Goal: Task Accomplishment & Management: Use online tool/utility

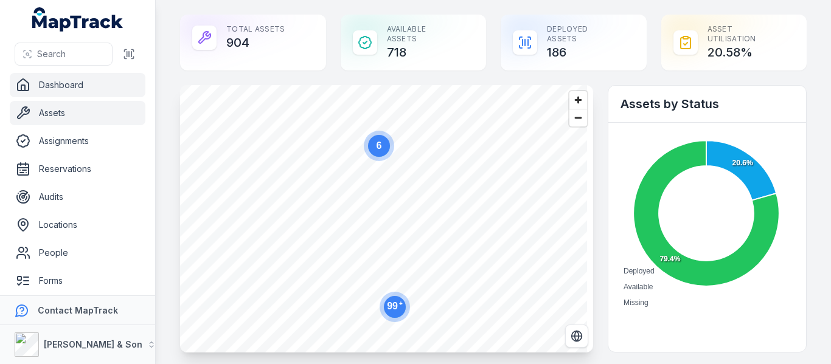
click at [71, 122] on link "Assets" at bounding box center [78, 113] width 136 height 24
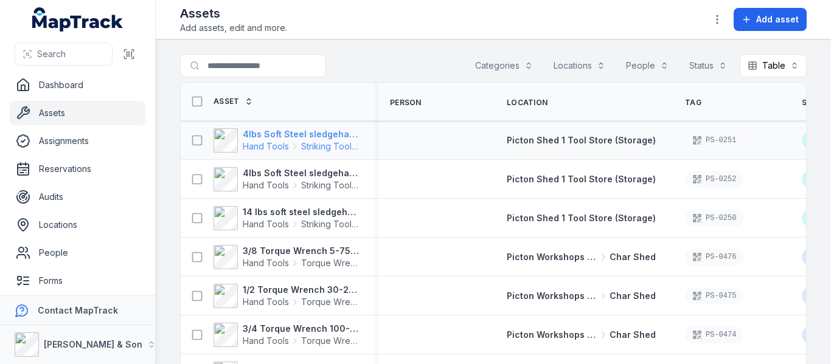
click at [283, 138] on strong "4lbs Soft Steel sledgehammer" at bounding box center [302, 134] width 118 height 12
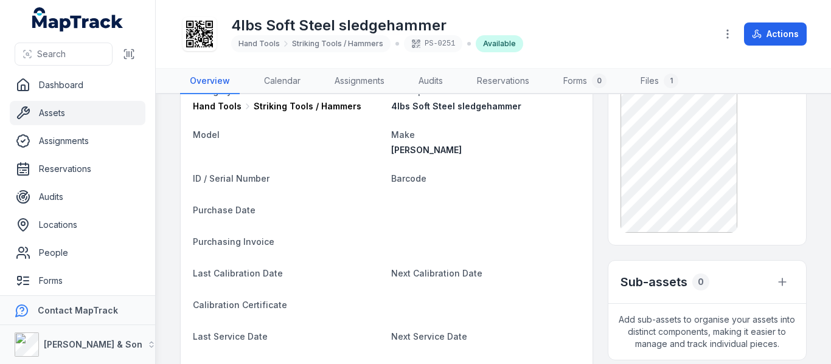
scroll to position [61, 0]
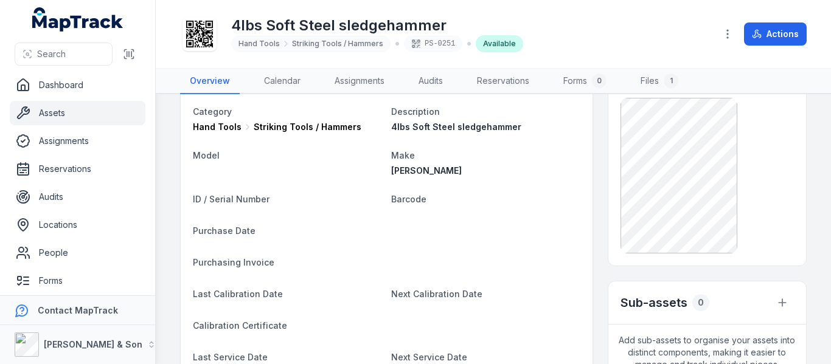
click at [67, 112] on link "Assets" at bounding box center [78, 113] width 136 height 24
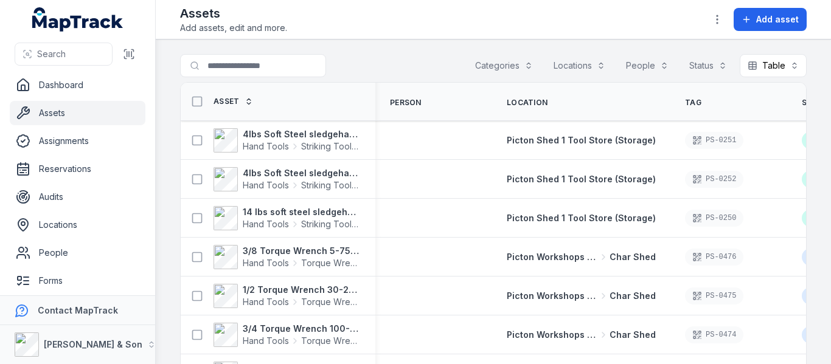
click at [490, 58] on button "Categories" at bounding box center [504, 65] width 74 height 23
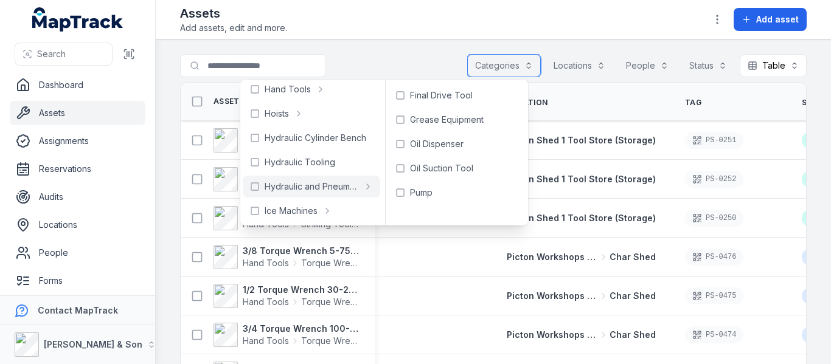
scroll to position [183, 0]
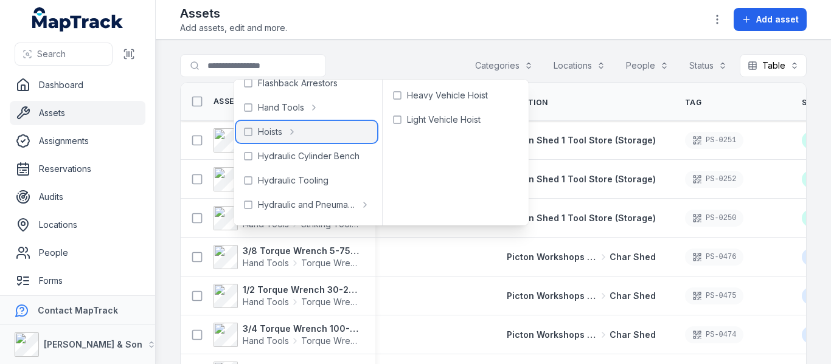
click at [262, 127] on span "Hoists" at bounding box center [270, 132] width 24 height 12
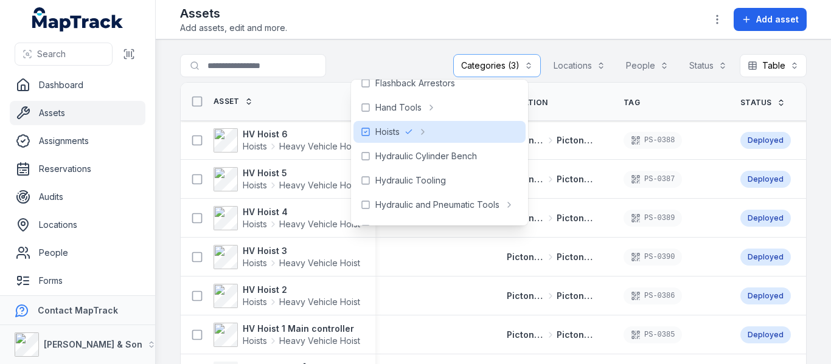
click at [354, 63] on div at bounding box center [277, 65] width 195 height 23
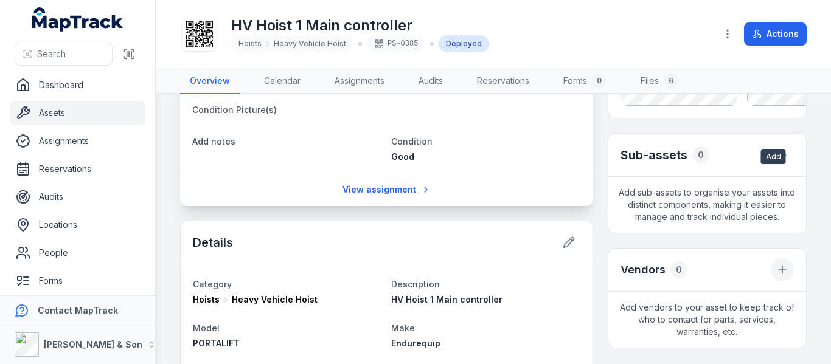
scroll to position [183, 0]
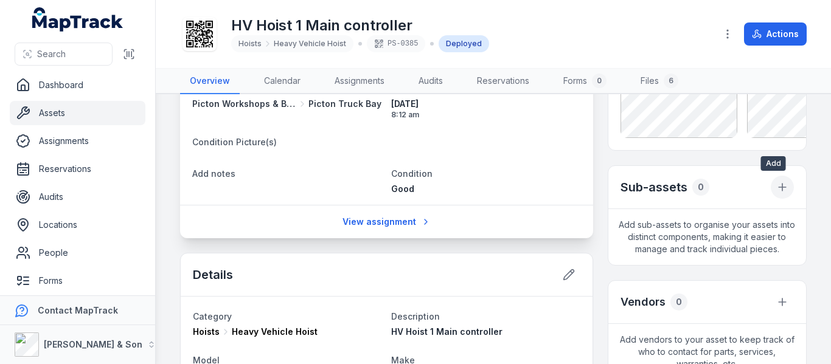
click at [776, 186] on icon "button" at bounding box center [782, 187] width 12 height 12
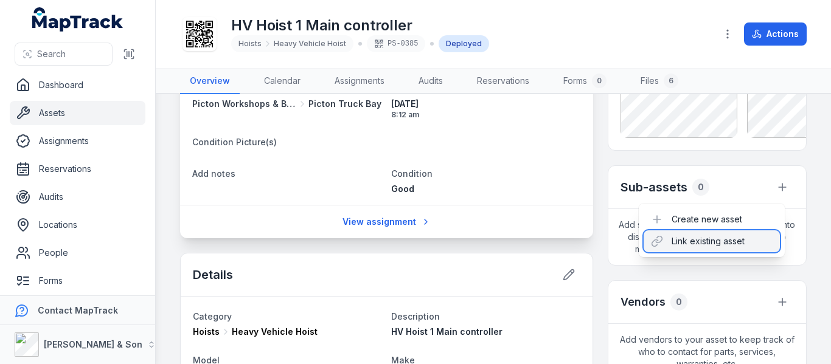
click at [745, 247] on div "Link existing asset" at bounding box center [712, 242] width 136 height 22
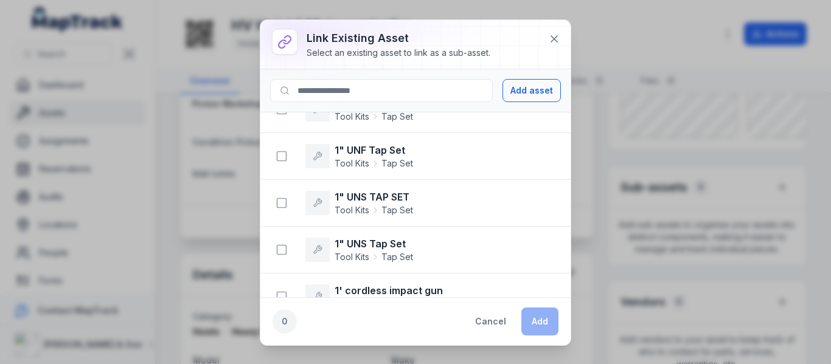
scroll to position [1034, 0]
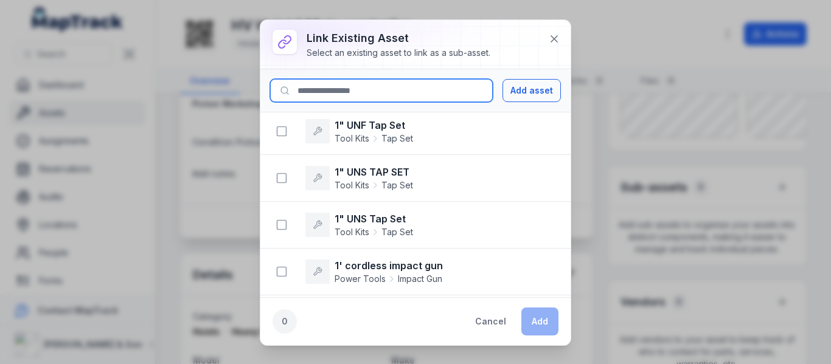
click at [374, 91] on input at bounding box center [381, 90] width 223 height 23
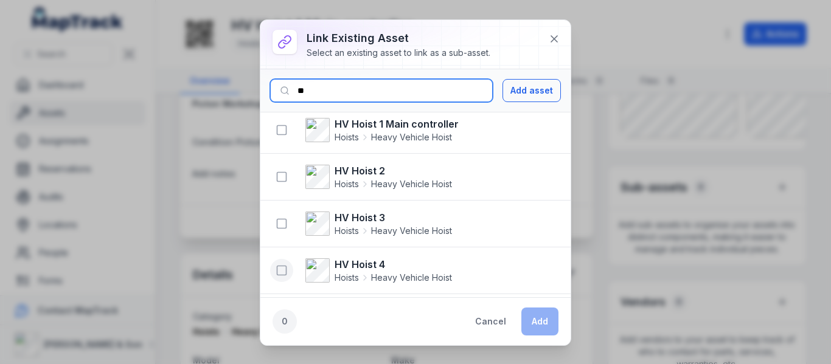
scroll to position [0, 0]
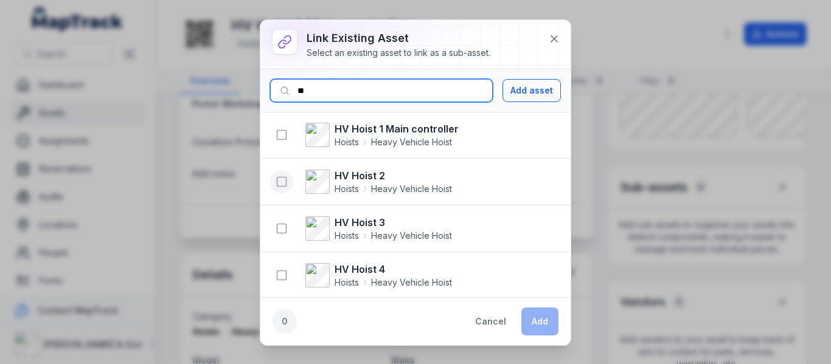
type input "**"
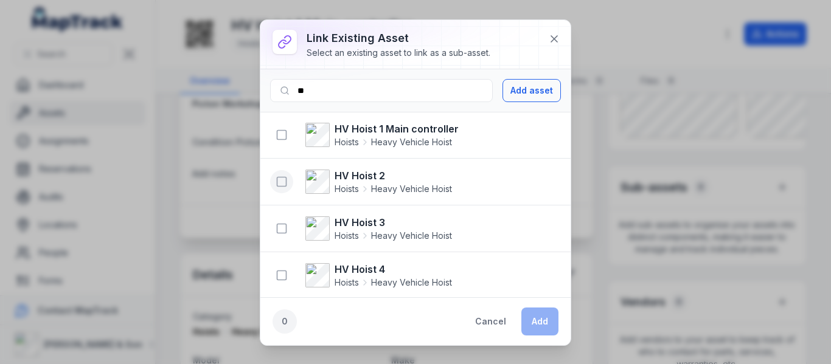
click at [278, 181] on icon "button" at bounding box center [282, 182] width 12 height 12
click at [281, 226] on icon "button" at bounding box center [282, 229] width 12 height 12
click at [281, 271] on rect "button" at bounding box center [281, 275] width 9 height 9
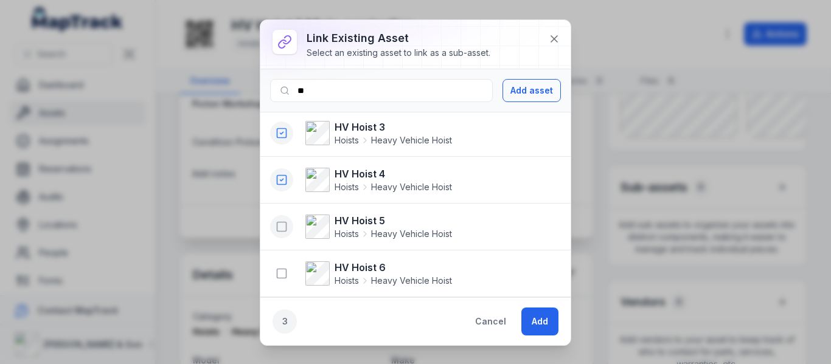
click at [280, 232] on icon "button" at bounding box center [282, 227] width 12 height 12
click at [279, 276] on icon "button" at bounding box center [282, 274] width 12 height 12
click at [544, 321] on button "Add" at bounding box center [539, 322] width 37 height 28
